Goal: Navigation & Orientation: Find specific page/section

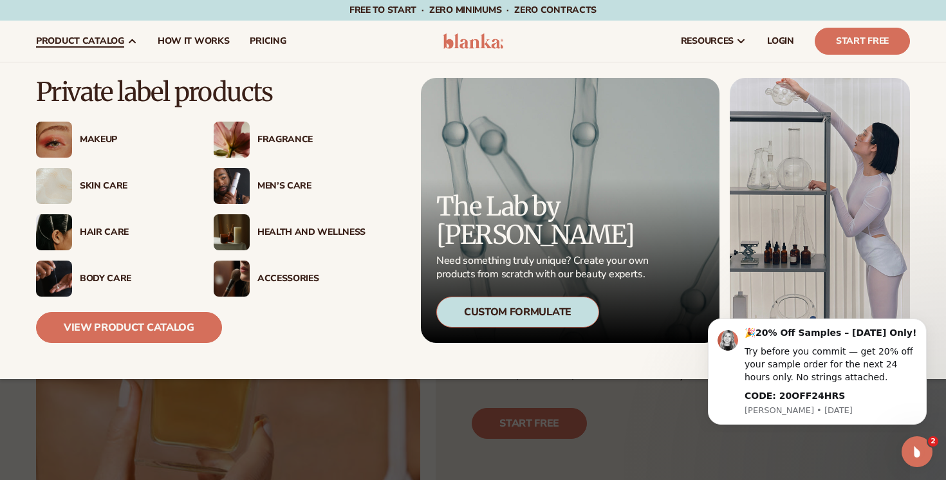
click at [300, 232] on div "Health And Wellness" at bounding box center [311, 232] width 108 height 11
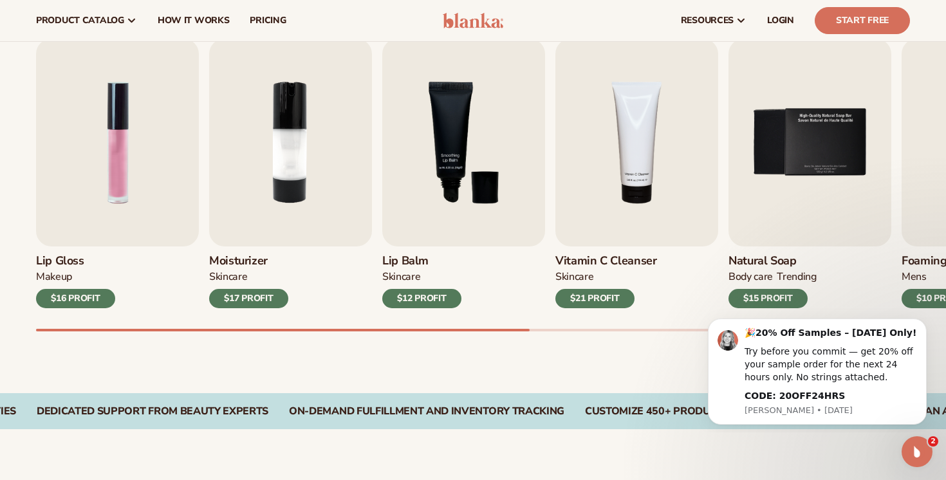
scroll to position [420, 0]
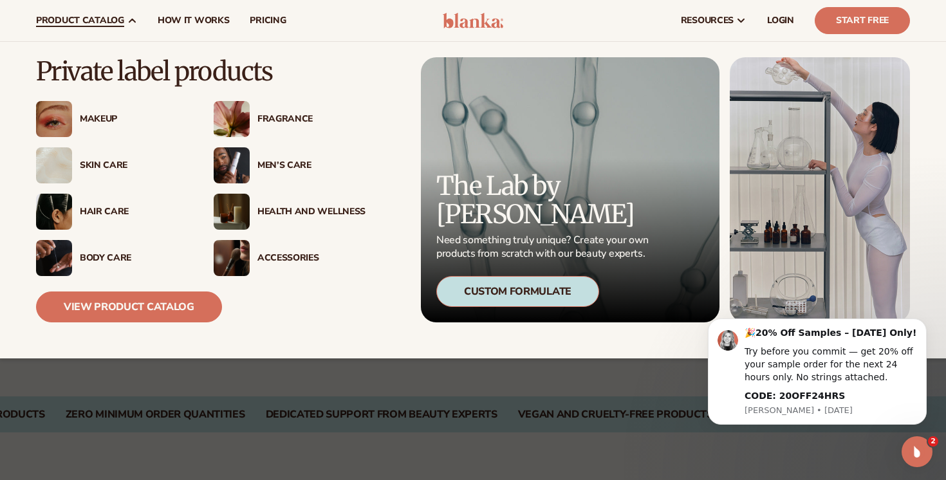
click at [274, 209] on div "Health And Wellness" at bounding box center [311, 211] width 108 height 11
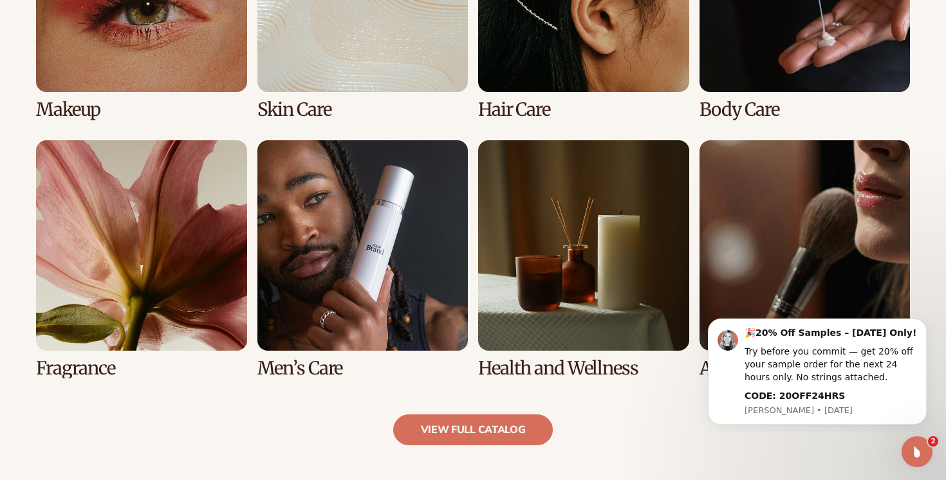
scroll to position [1095, 0]
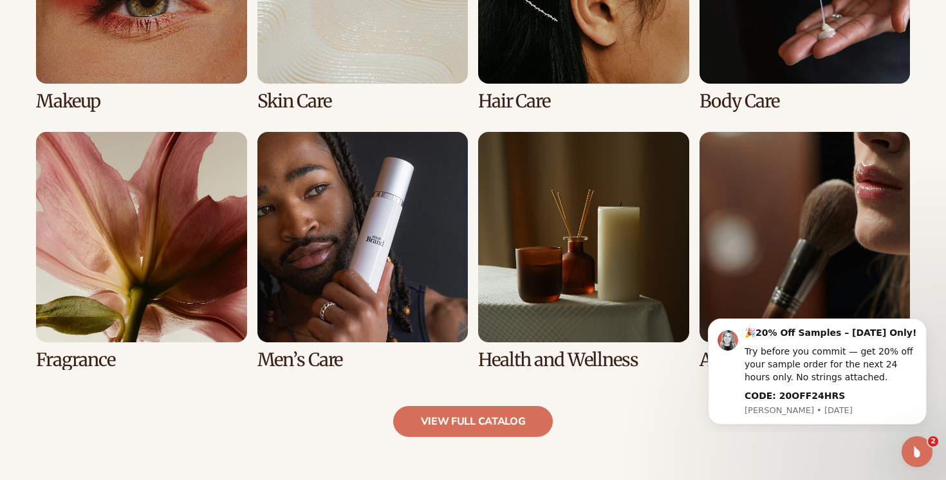
click at [571, 263] on link "7 / 8" at bounding box center [583, 251] width 211 height 238
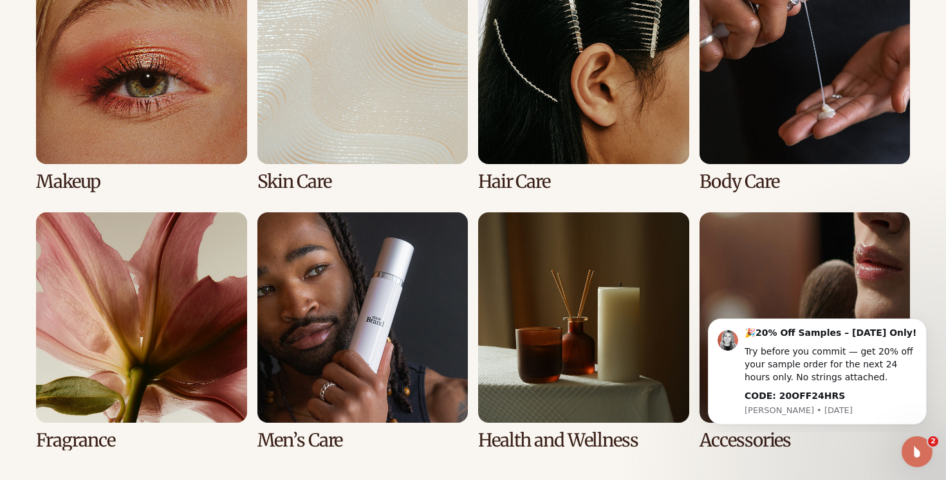
scroll to position [1030, 0]
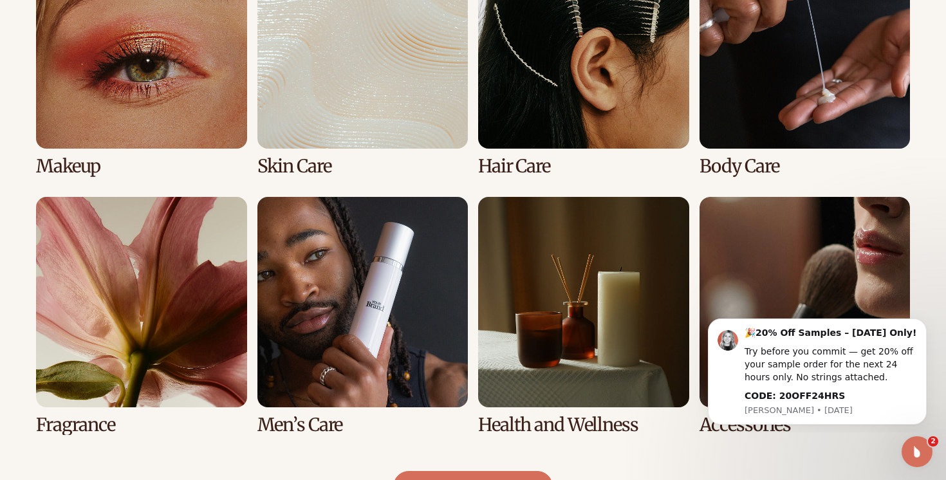
click at [331, 354] on link "6 / 8" at bounding box center [362, 316] width 211 height 238
